Goal: Task Accomplishment & Management: Use online tool/utility

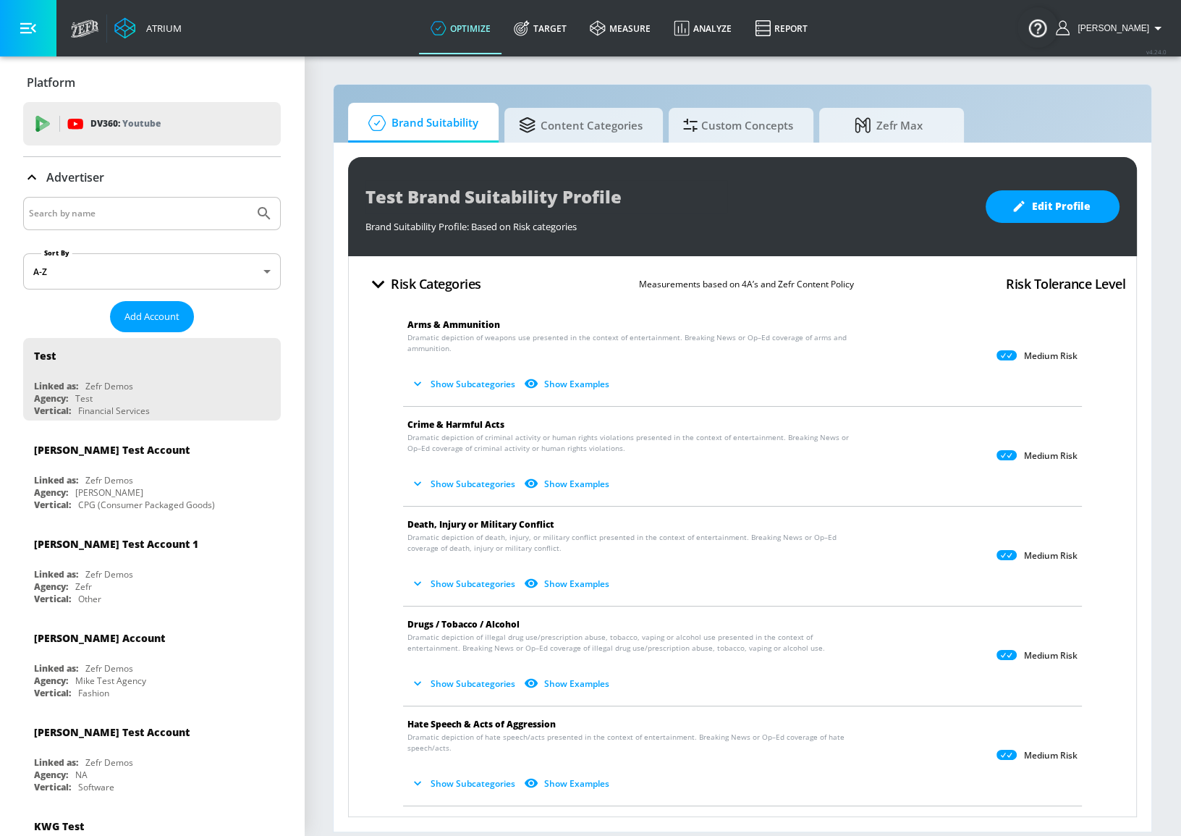
click at [156, 213] on input "Search by name" at bounding box center [138, 213] width 219 height 19
type input "[PERSON_NAME]"
click at [248, 198] on button "Submit Search" at bounding box center [264, 214] width 32 height 32
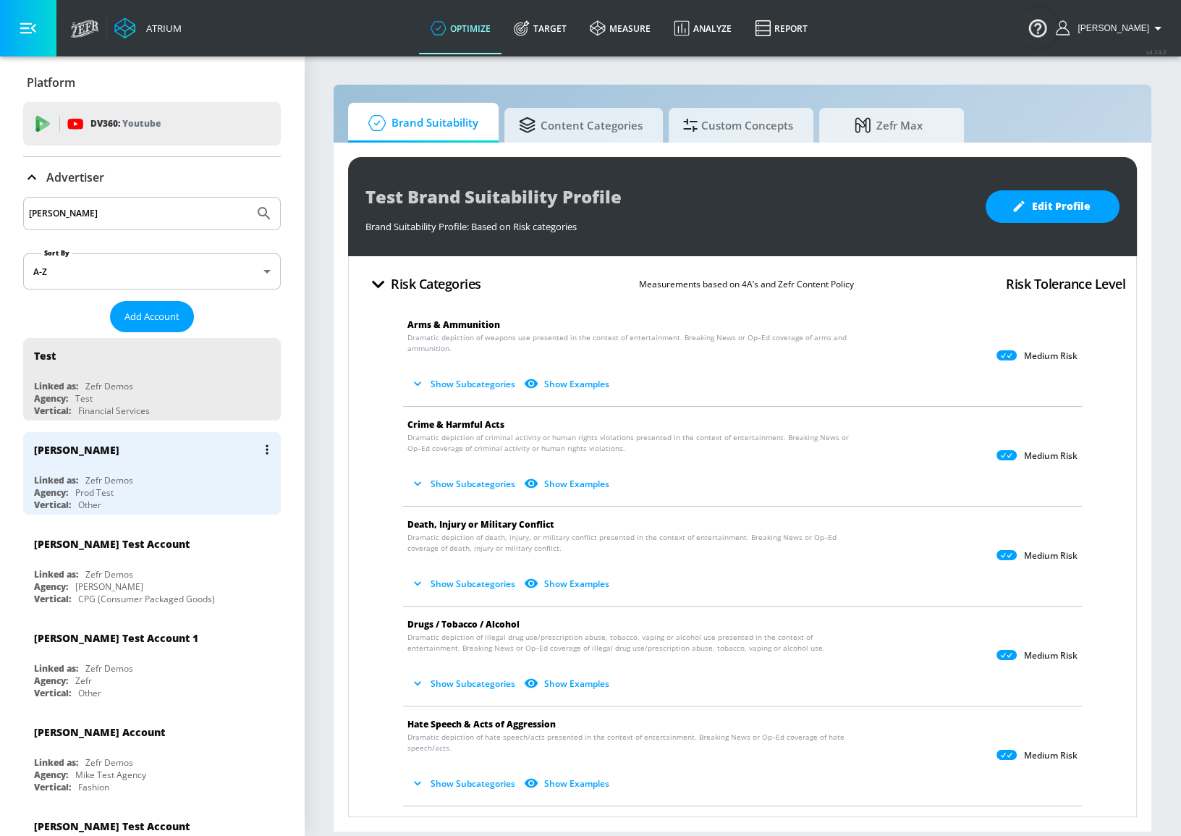
click at [148, 476] on div "Linked as: Zefr Demos" at bounding box center [155, 480] width 243 height 12
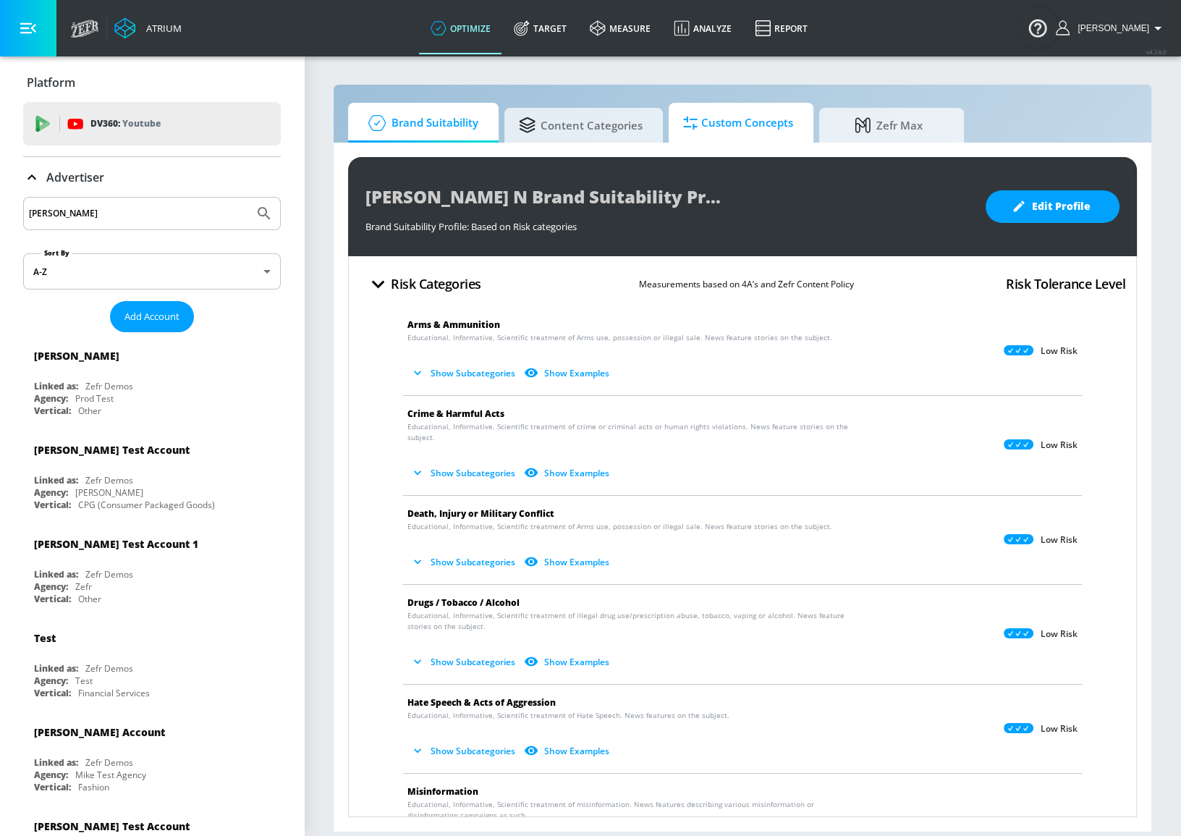
click at [701, 129] on span "Custom Concepts" at bounding box center [738, 123] width 110 height 35
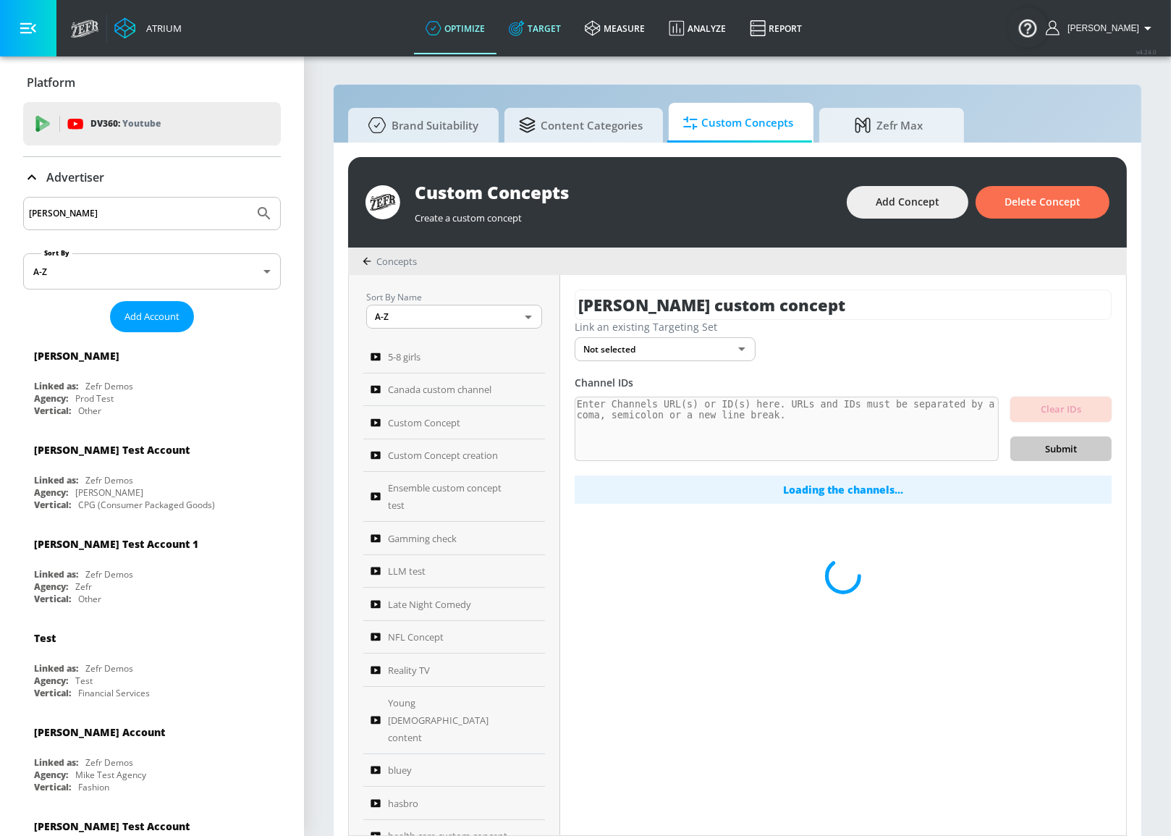
click at [525, 27] on icon at bounding box center [517, 28] width 16 height 16
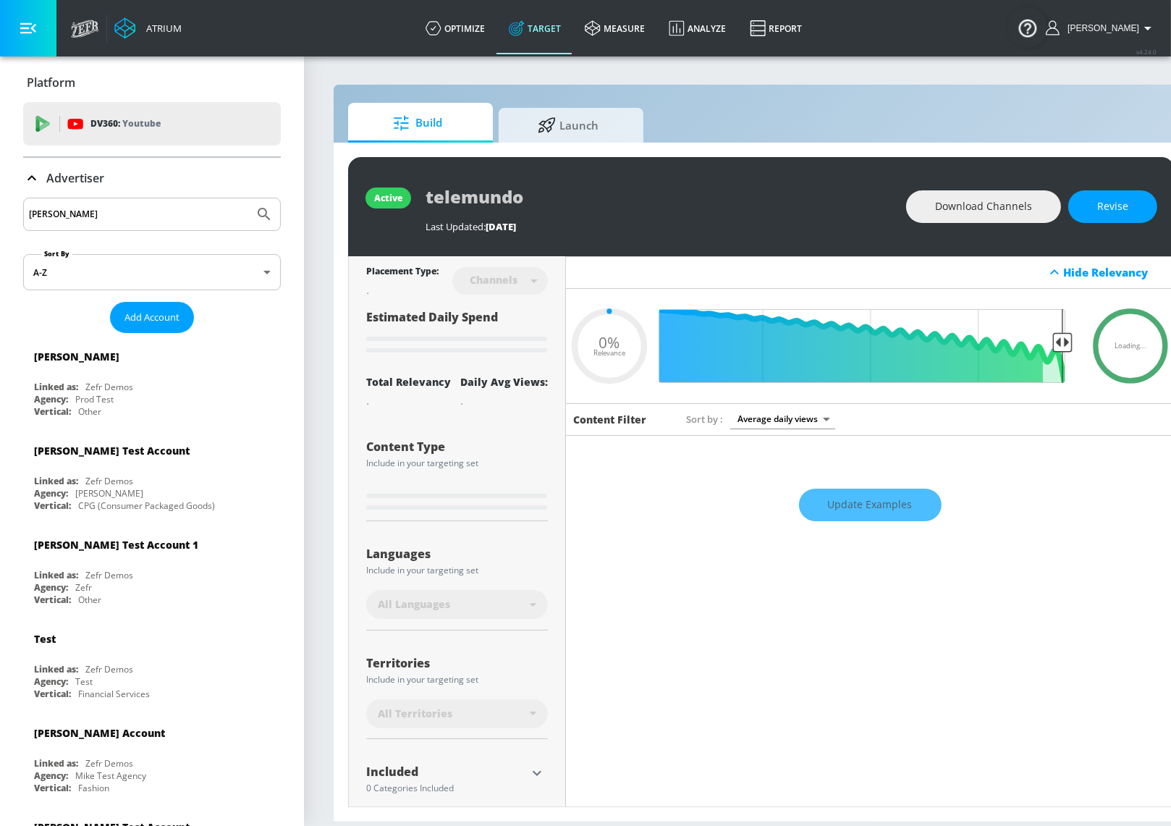
type input "0.05"
click at [192, 394] on div "Agency: Prod Test" at bounding box center [155, 399] width 243 height 12
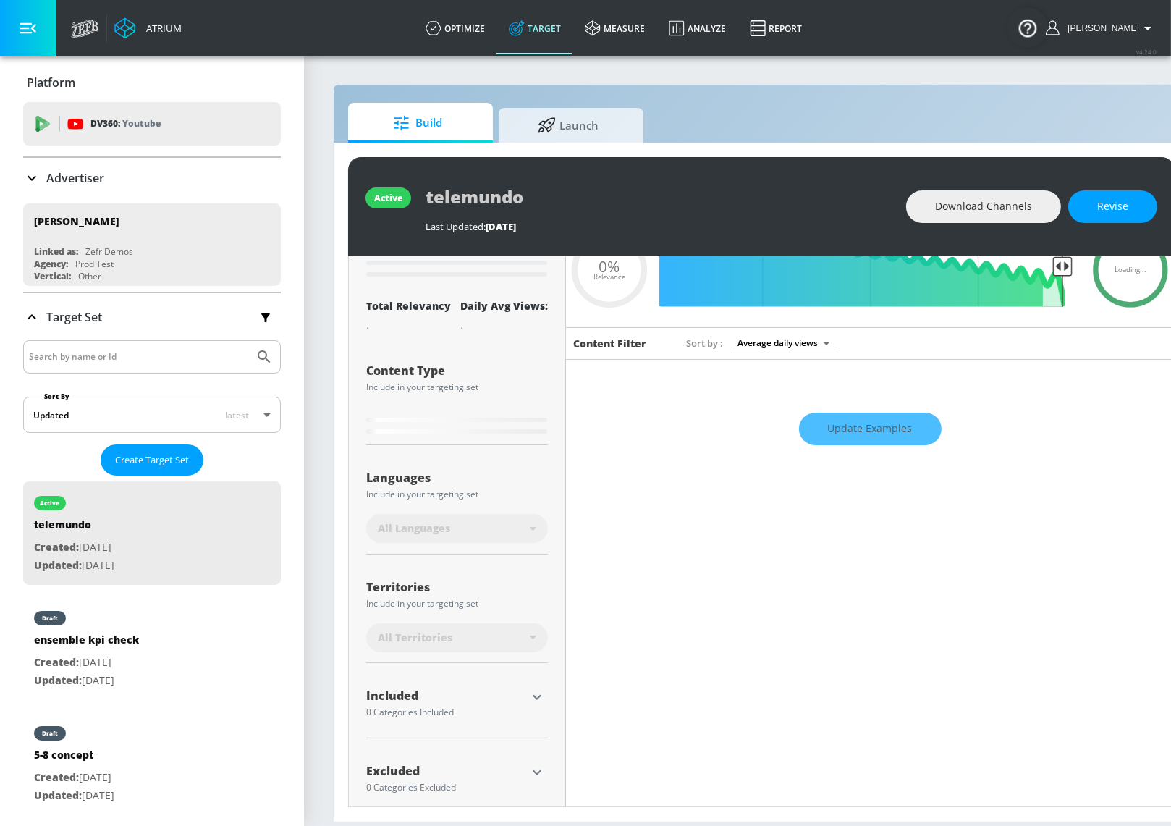
scroll to position [84, 0]
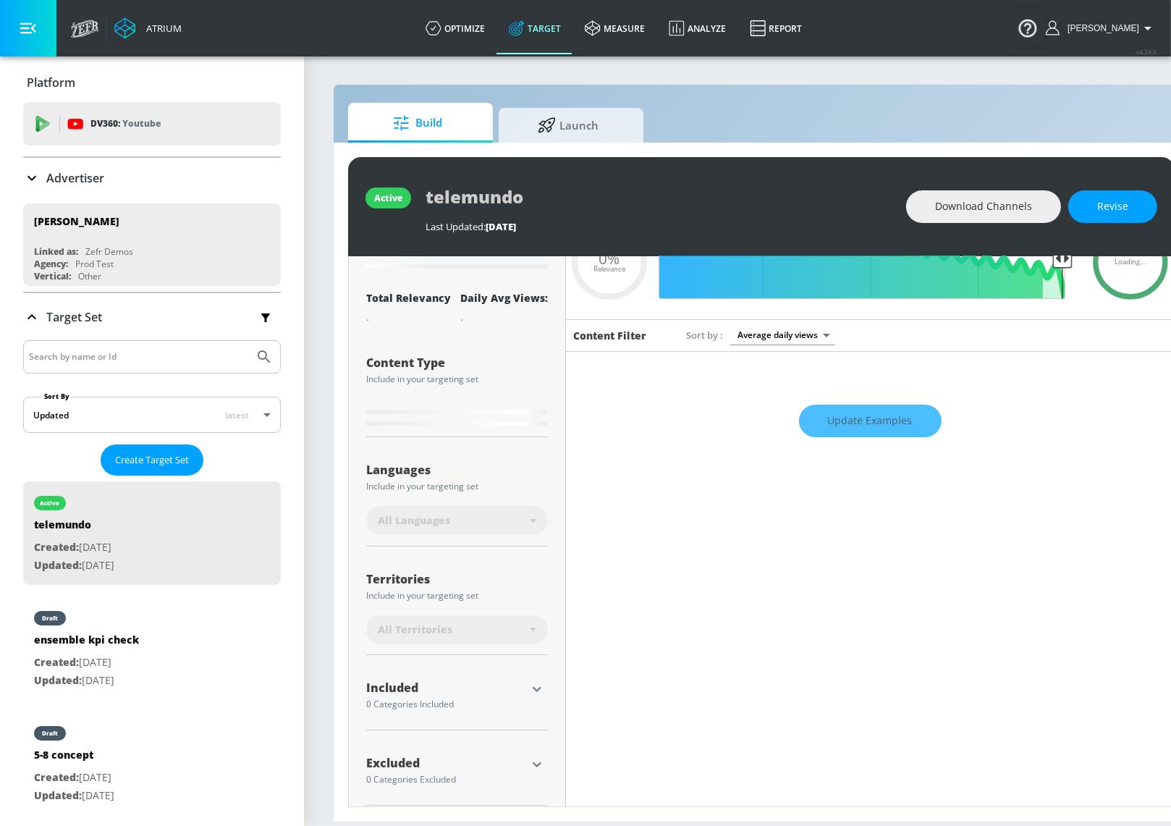
click at [870, 421] on div "Update Examples" at bounding box center [870, 421] width 608 height 51
click at [139, 622] on div "draft" at bounding box center [86, 614] width 105 height 36
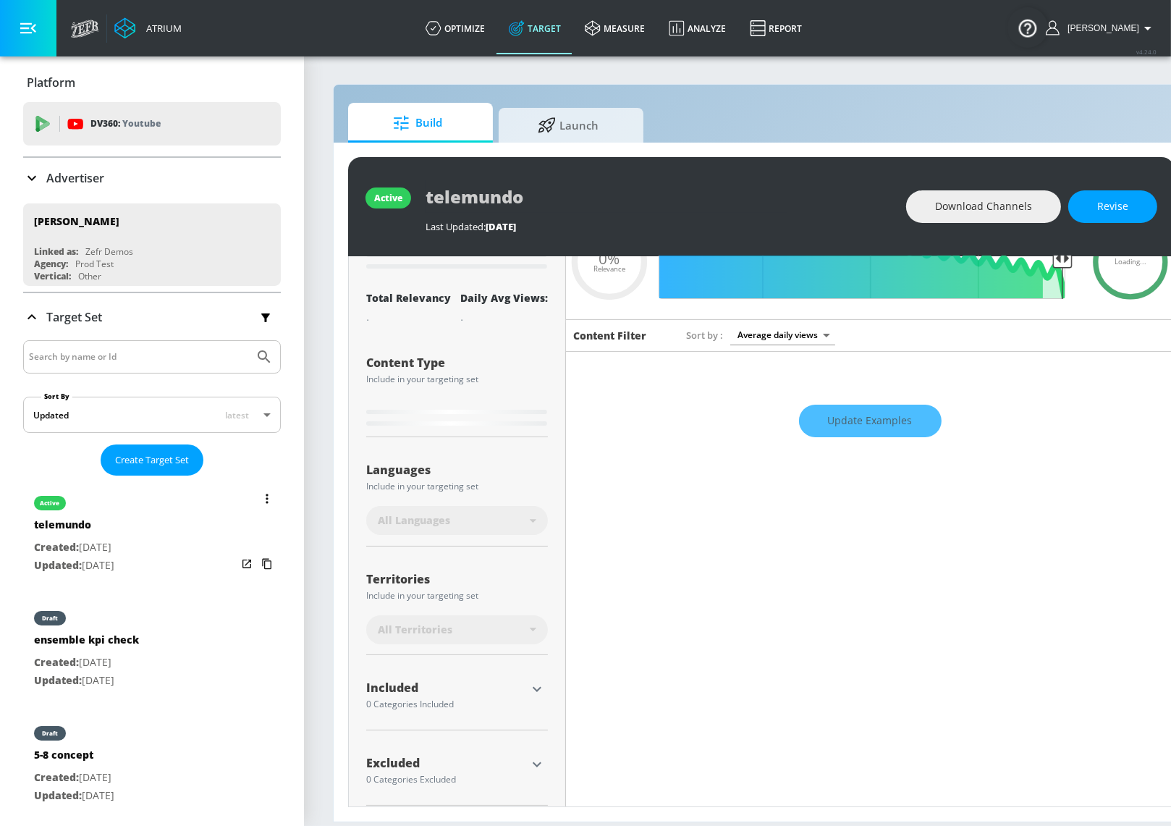
type input "ensemble kpi check"
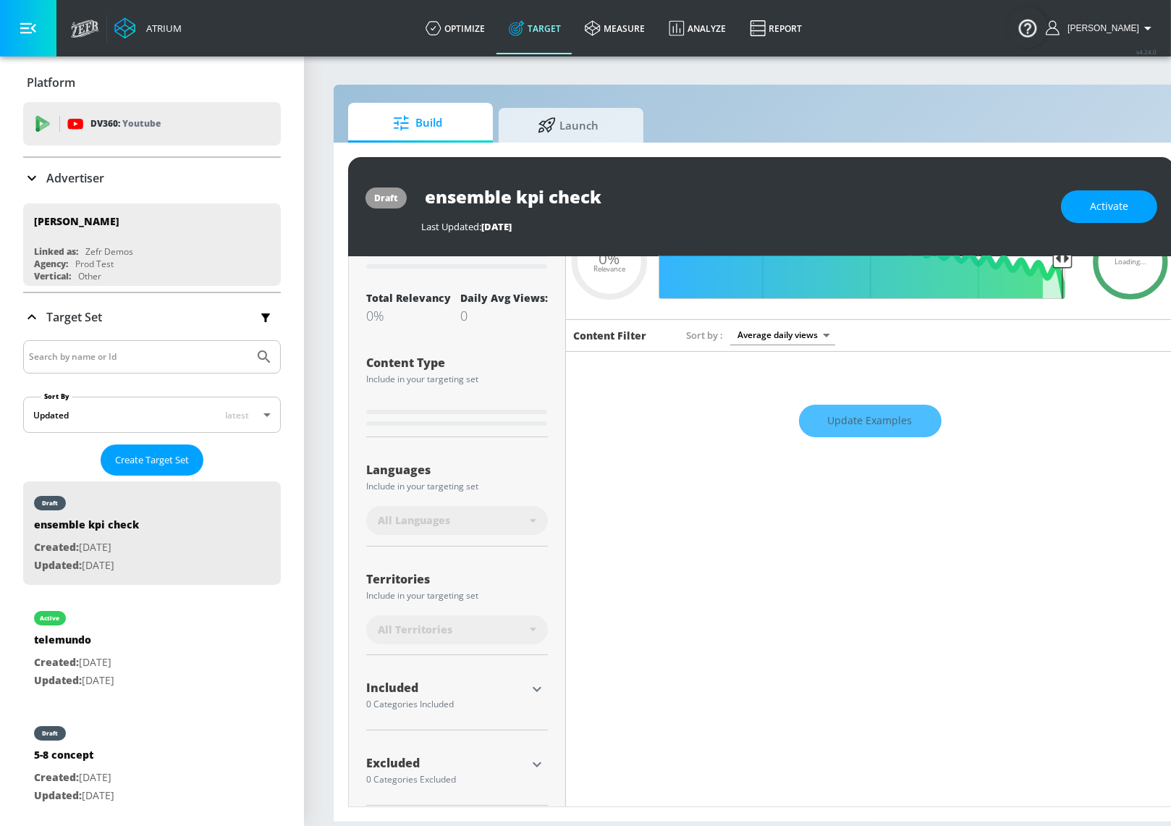
scroll to position [67, 0]
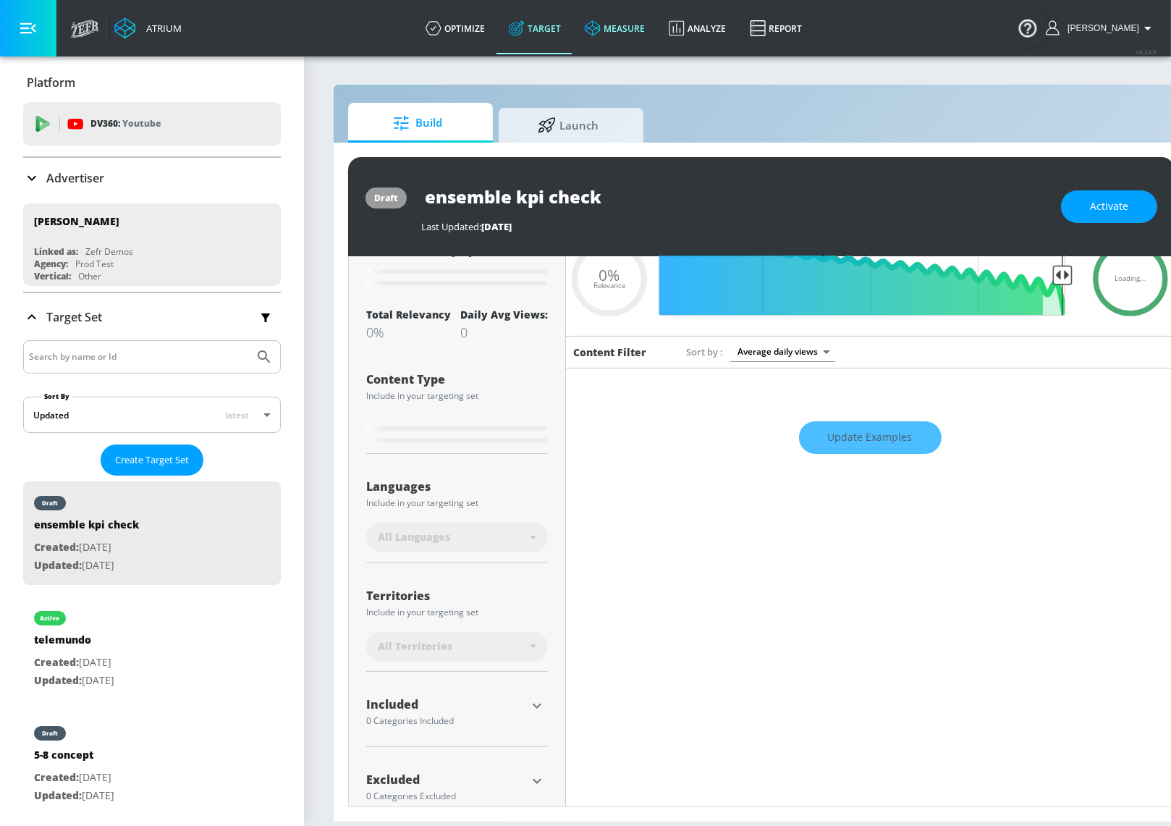
type input "0.63"
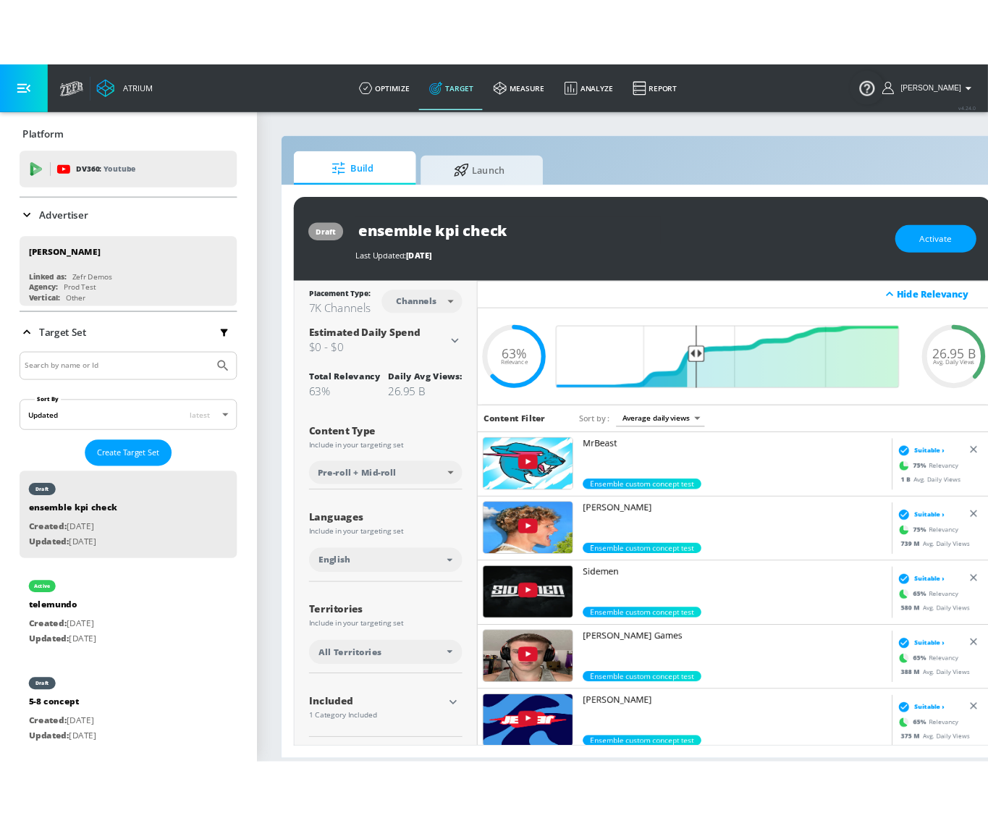
scroll to position [0, 0]
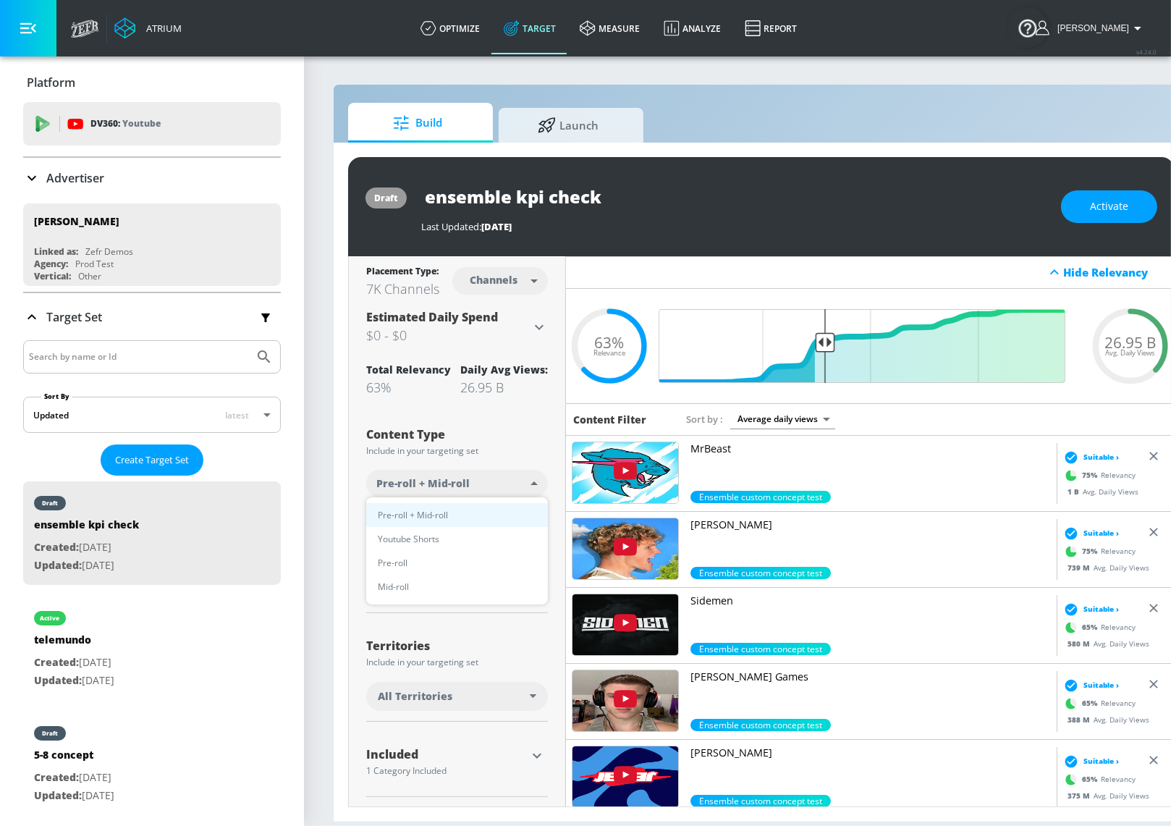
click at [531, 494] on body "Atrium optimize Target measure Analyze Report optimize Target measure Analyze R…" at bounding box center [585, 413] width 1171 height 826
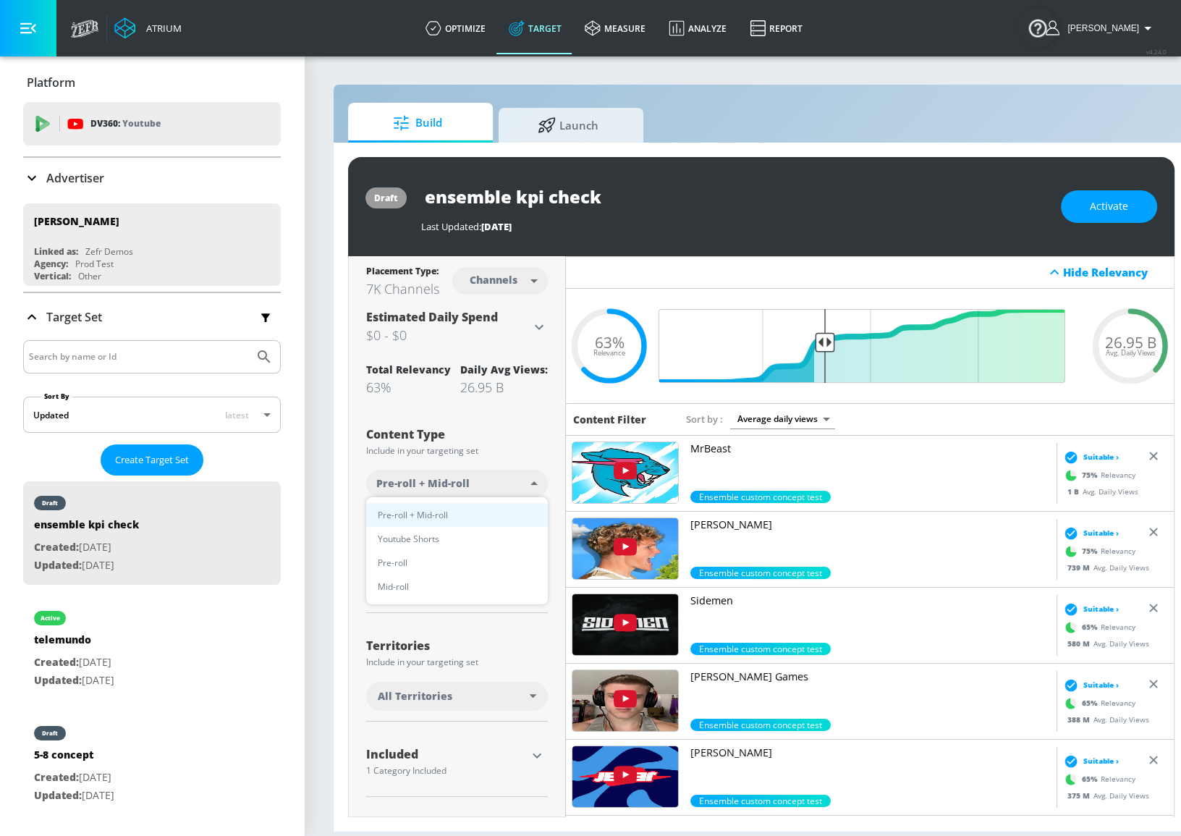
click at [483, 458] on div at bounding box center [590, 418] width 1181 height 836
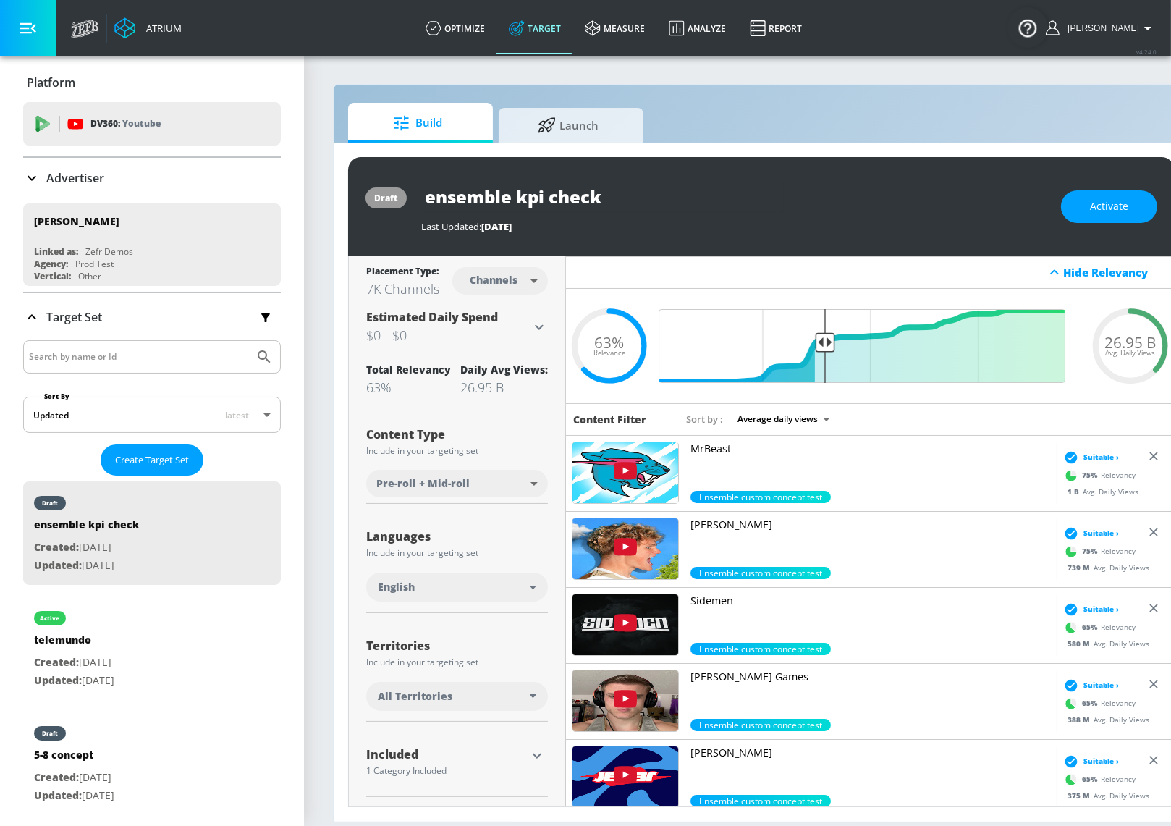
click at [478, 473] on body "Atrium optimize Target measure Analyze Report optimize Target measure Analyze R…" at bounding box center [585, 413] width 1171 height 826
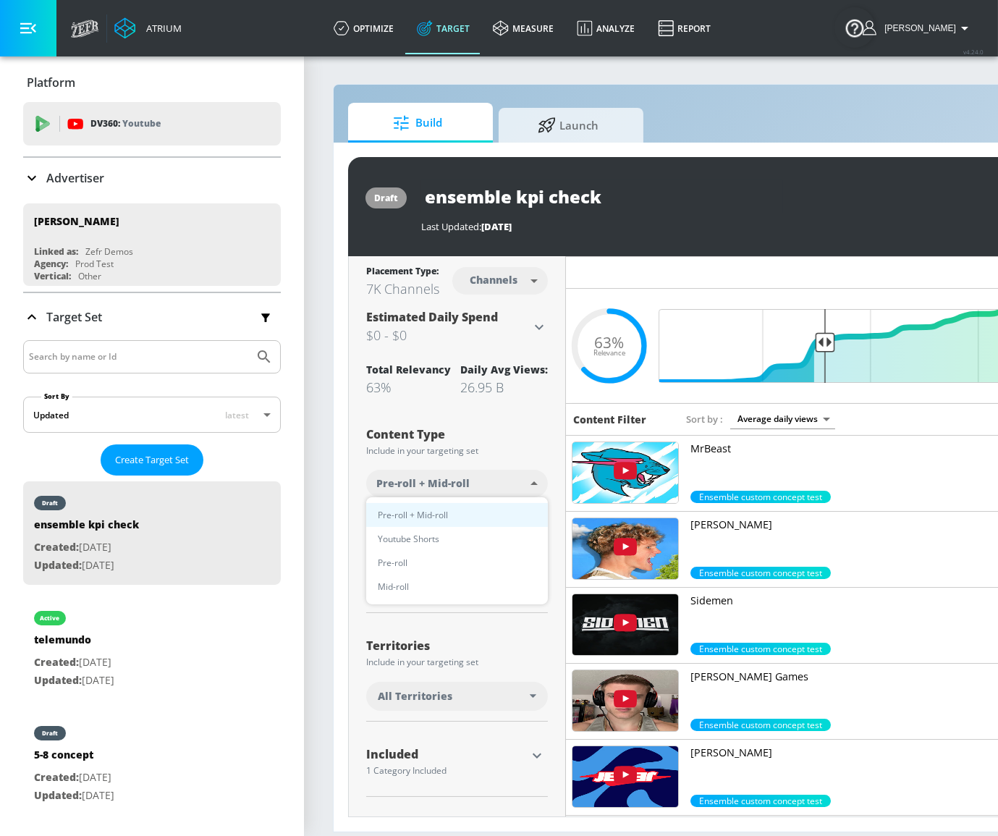
click at [545, 447] on div at bounding box center [499, 418] width 998 height 836
